Goal: Task Accomplishment & Management: Use online tool/utility

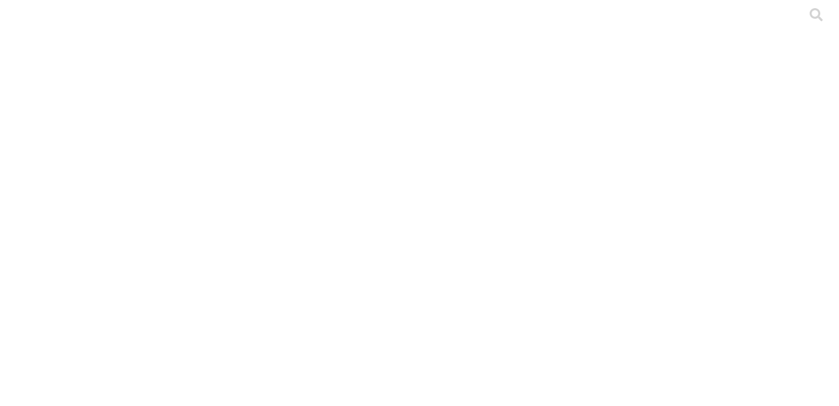
click at [810, 21] on icon at bounding box center [816, 14] width 13 height 13
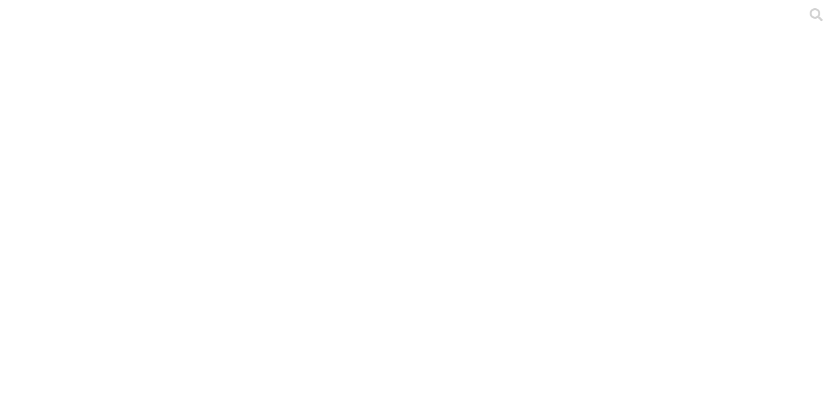
type input "sept eyma"
click at [810, 21] on icon at bounding box center [816, 14] width 13 height 13
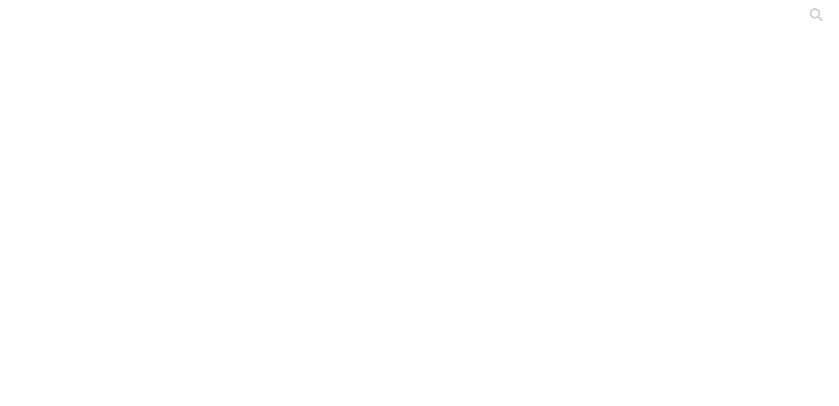
click at [810, 21] on icon at bounding box center [816, 14] width 13 height 13
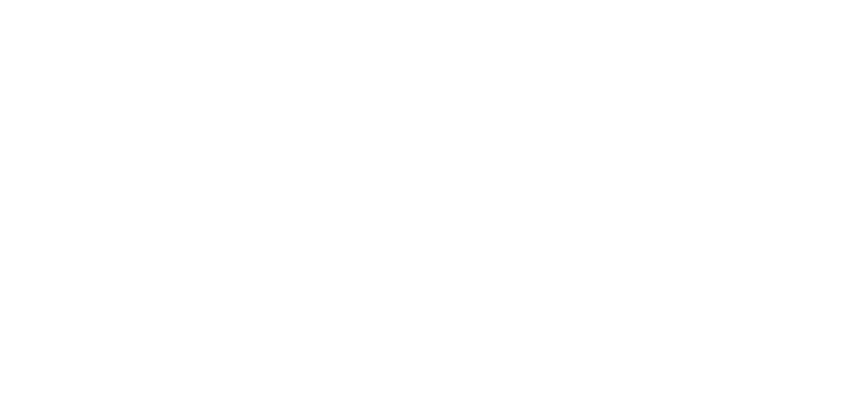
type input "precebos linea sept"
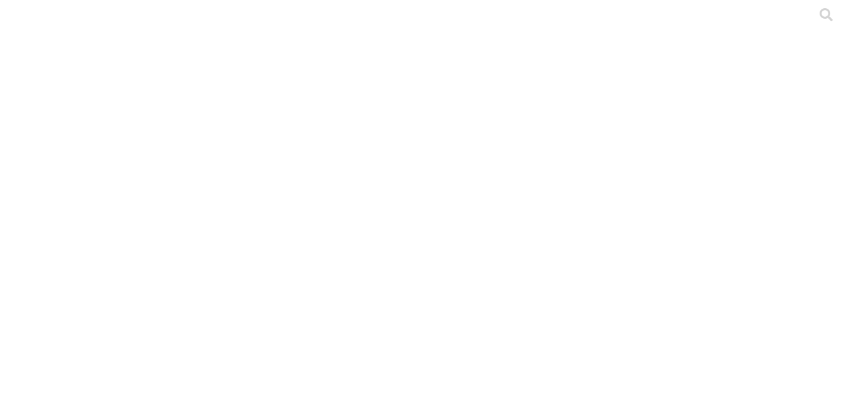
click at [124, 154] on div at bounding box center [429, 203] width 849 height 406
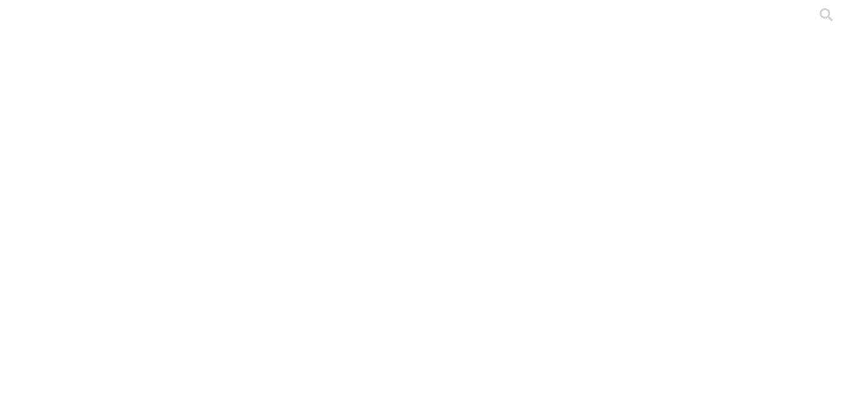
drag, startPoint x: 574, startPoint y: 194, endPoint x: 548, endPoint y: 195, distance: 26.3
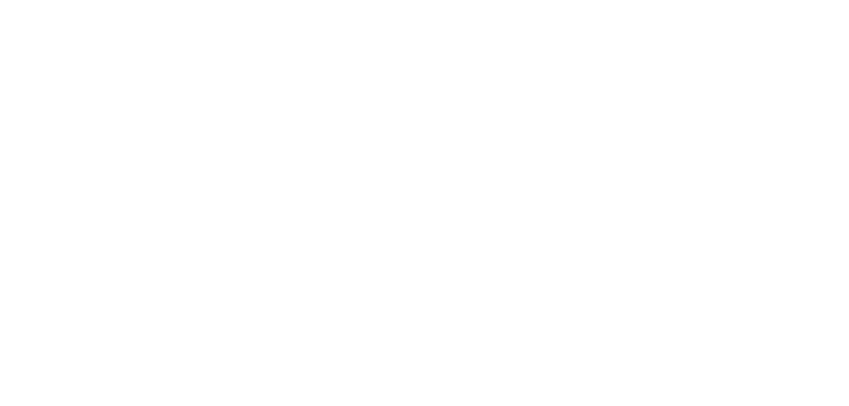
type input "EYMA SEPT"
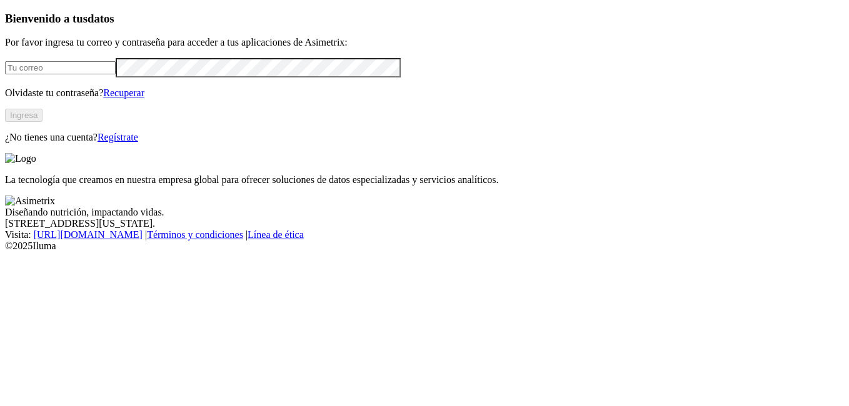
click at [116, 74] on input "email" at bounding box center [60, 67] width 111 height 13
type input "[EMAIL_ADDRESS][DOMAIN_NAME]"
click at [43, 122] on button "Ingresa" at bounding box center [24, 115] width 38 height 13
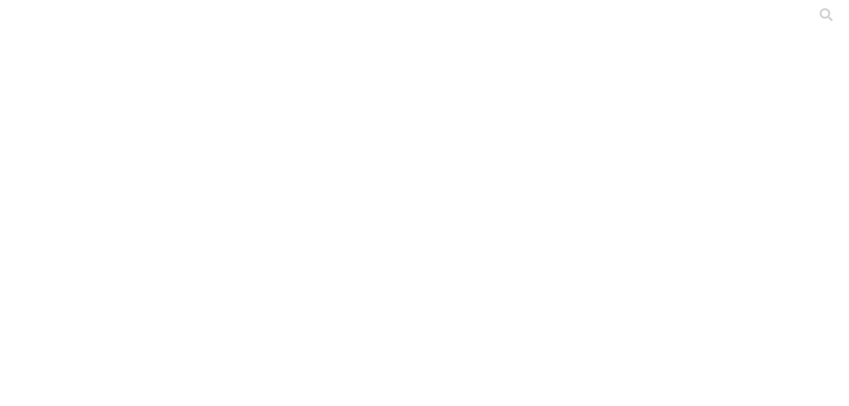
drag, startPoint x: 201, startPoint y: 243, endPoint x: 191, endPoint y: 241, distance: 10.2
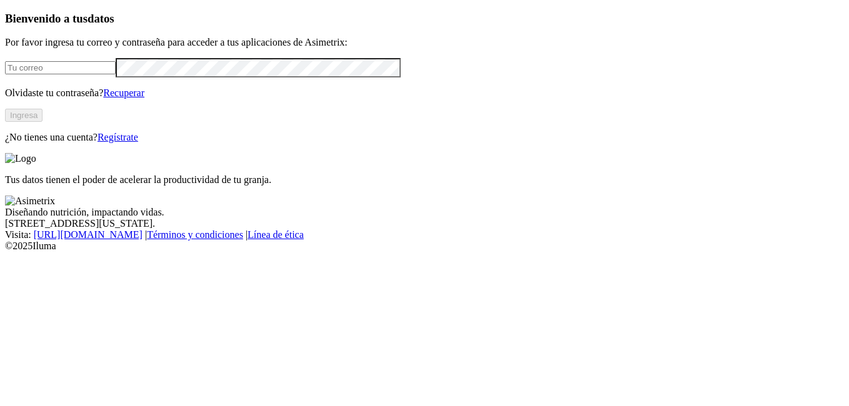
click at [803, 153] on div "Tus datos tienen el poder de acelerar la productividad de tu granja." at bounding box center [424, 169] width 839 height 33
click at [116, 74] on input "email" at bounding box center [60, 67] width 111 height 13
type input "[EMAIL_ADDRESS][DOMAIN_NAME]"
click at [43, 122] on button "Ingresa" at bounding box center [24, 115] width 38 height 13
